Goal: Navigation & Orientation: Find specific page/section

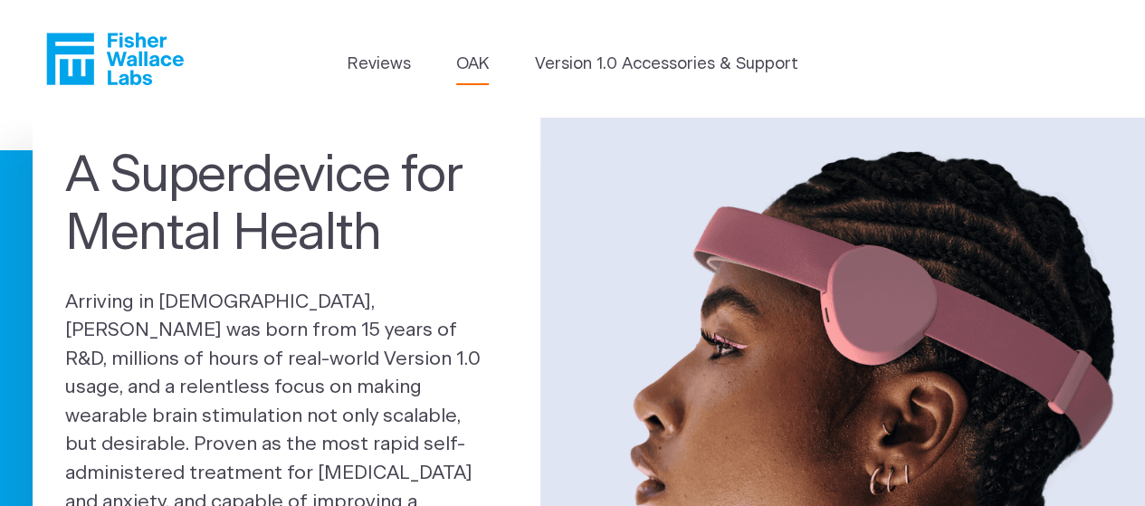
click at [478, 63] on link "OAK" at bounding box center [472, 65] width 33 height 24
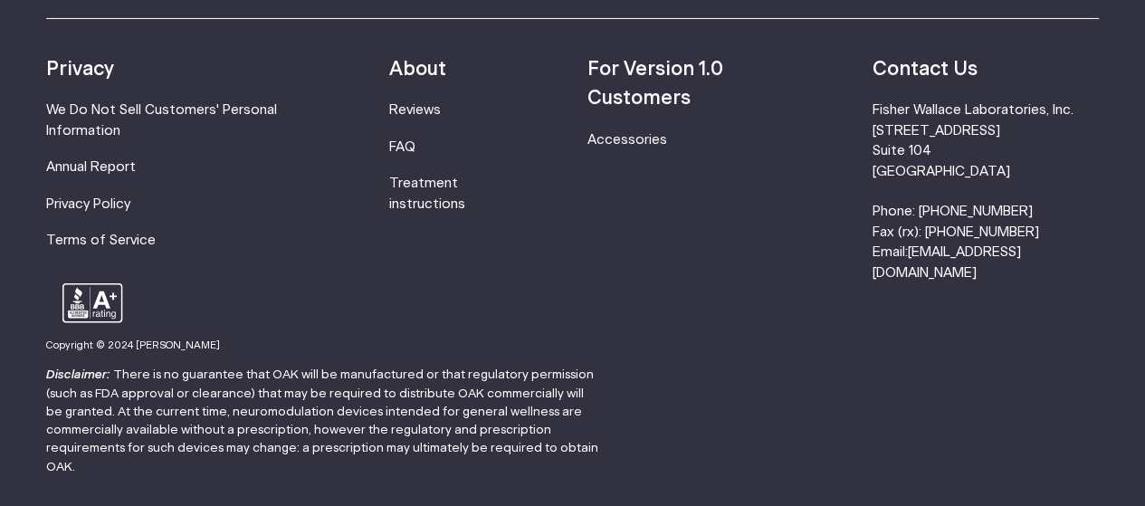
scroll to position [3212, 0]
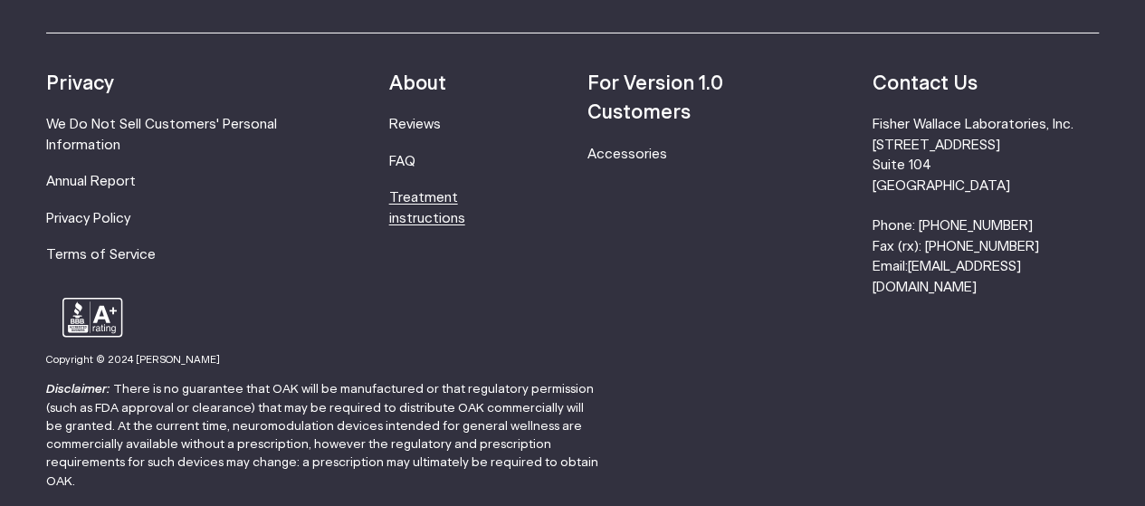
click at [447, 218] on link "Treatment instructions" at bounding box center [427, 207] width 76 height 33
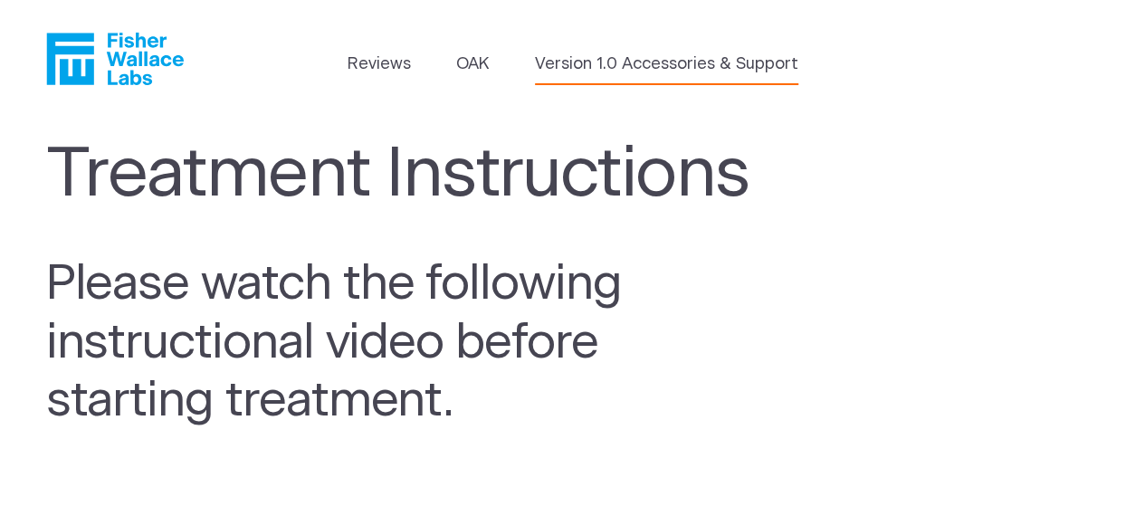
click at [628, 64] on link "Version 1.0 Accessories & Support" at bounding box center [666, 65] width 263 height 24
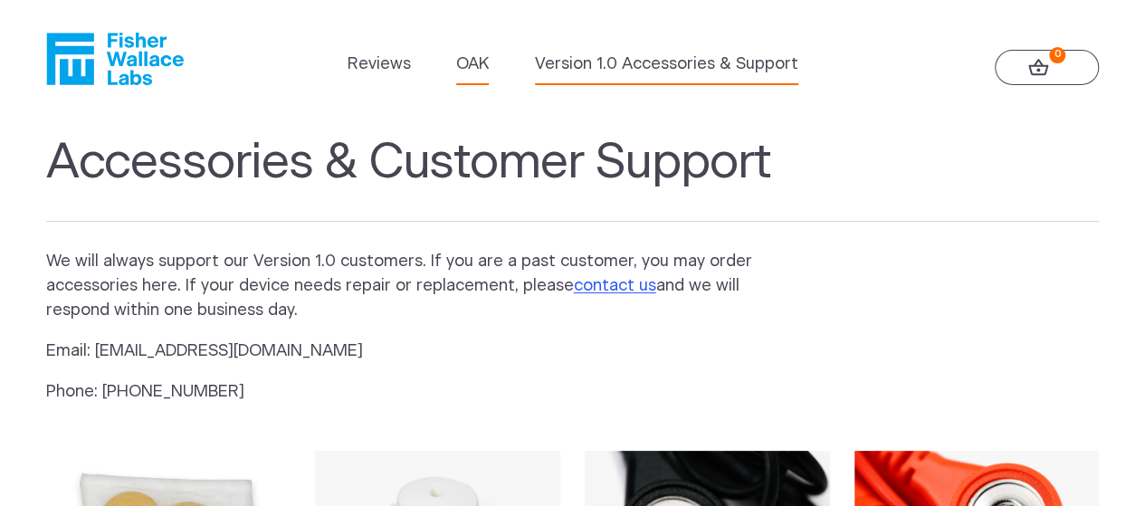
click at [485, 64] on link "OAK" at bounding box center [472, 65] width 33 height 24
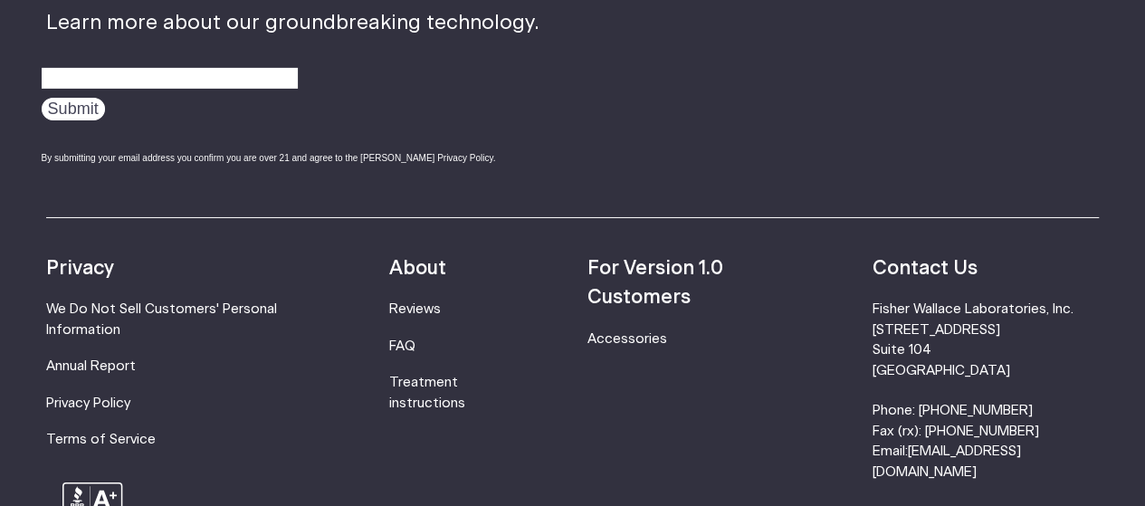
scroll to position [3078, 0]
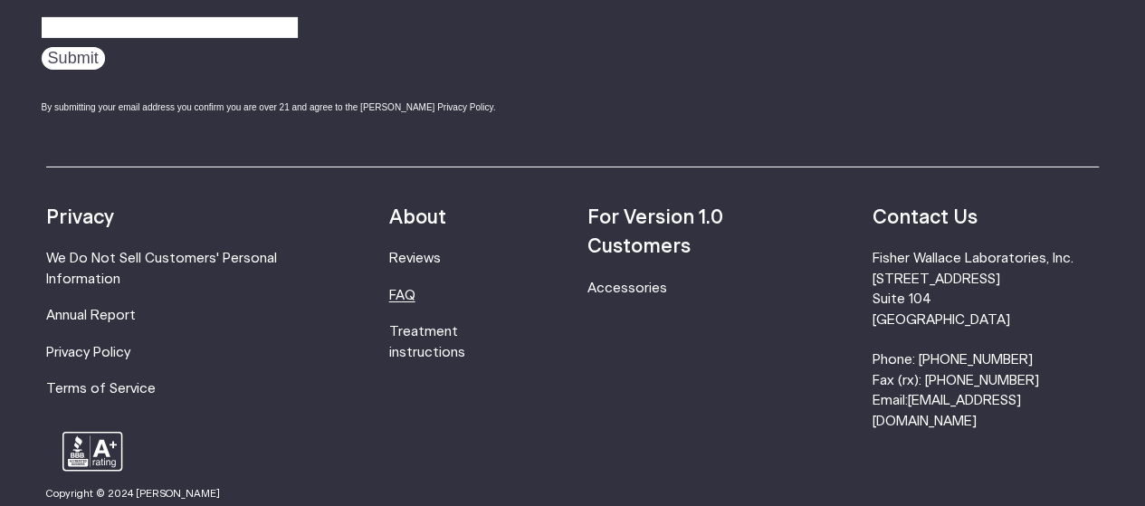
click at [410, 298] on link "FAQ" at bounding box center [402, 296] width 26 height 14
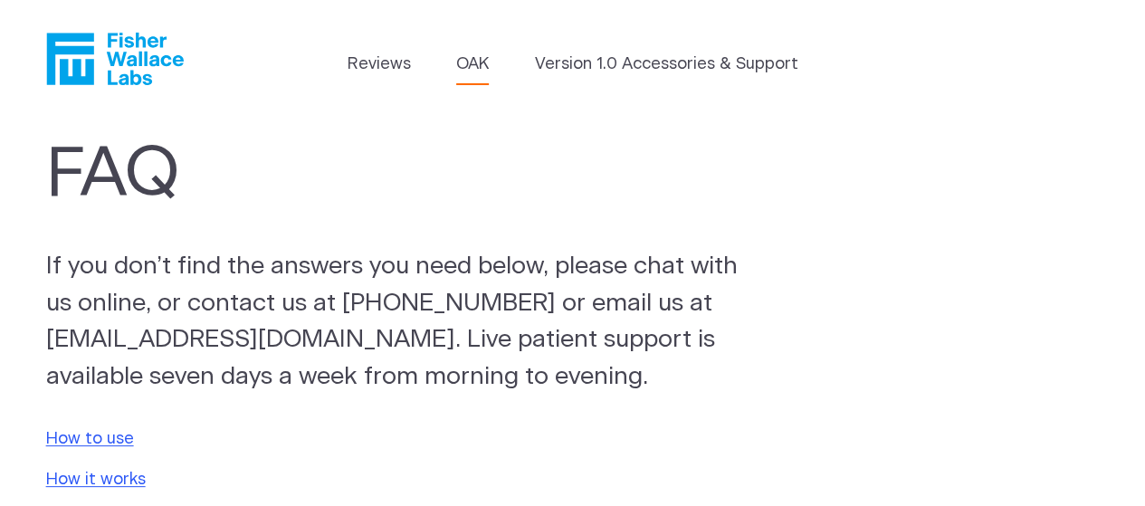
click at [467, 55] on link "OAK" at bounding box center [472, 65] width 33 height 24
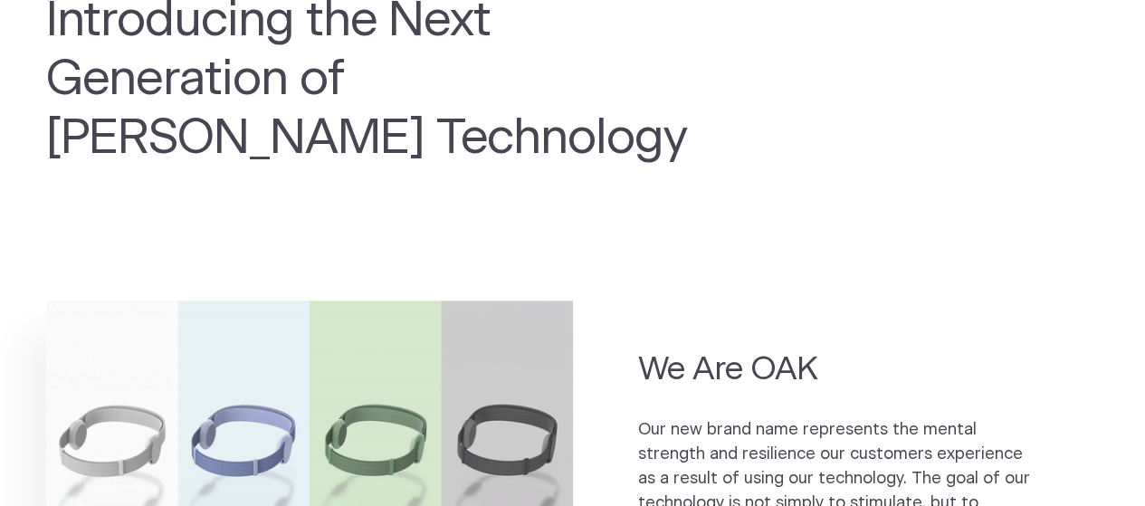
scroll to position [362, 0]
